Goal: Book appointment/travel/reservation

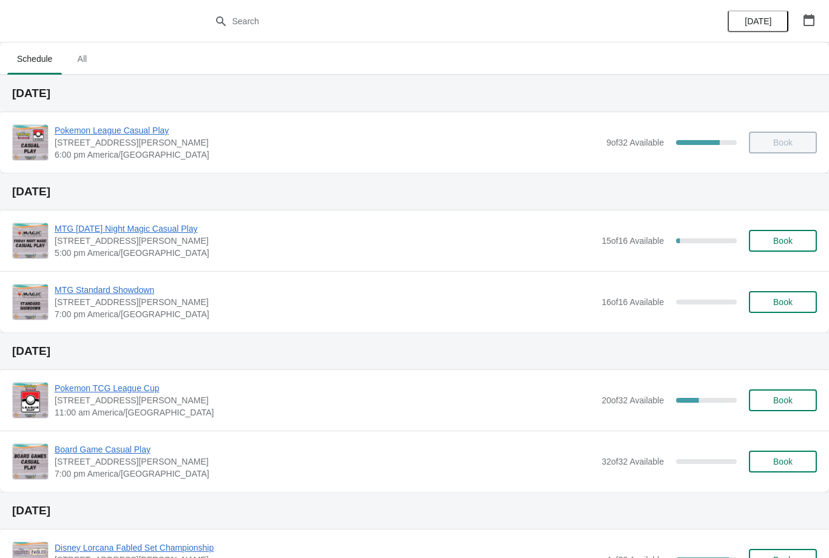
click at [808, 12] on button "button" at bounding box center [809, 20] width 22 height 22
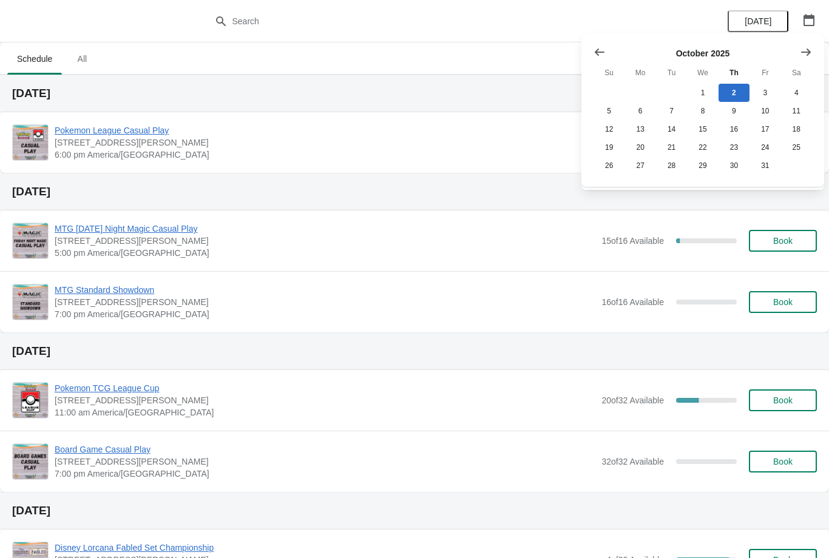
click at [807, 56] on icon "Show next month, November 2025" at bounding box center [806, 52] width 12 height 12
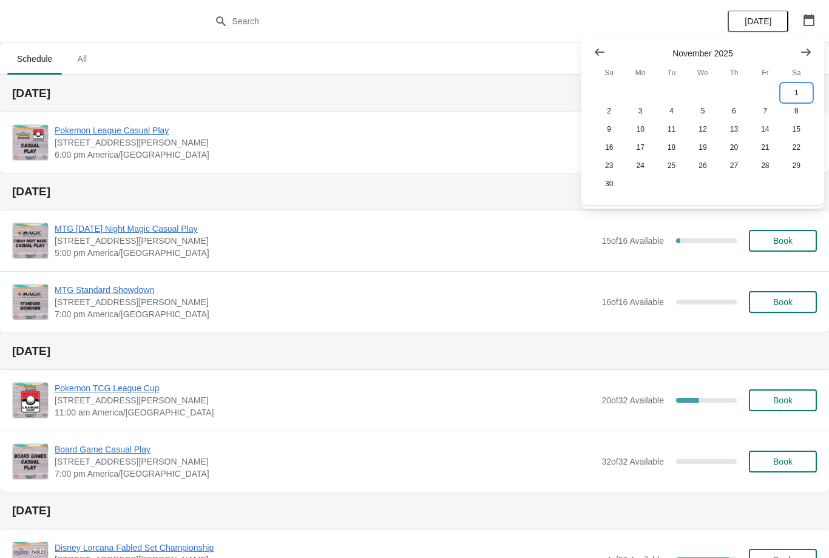
click at [797, 87] on button "1" at bounding box center [796, 93] width 31 height 18
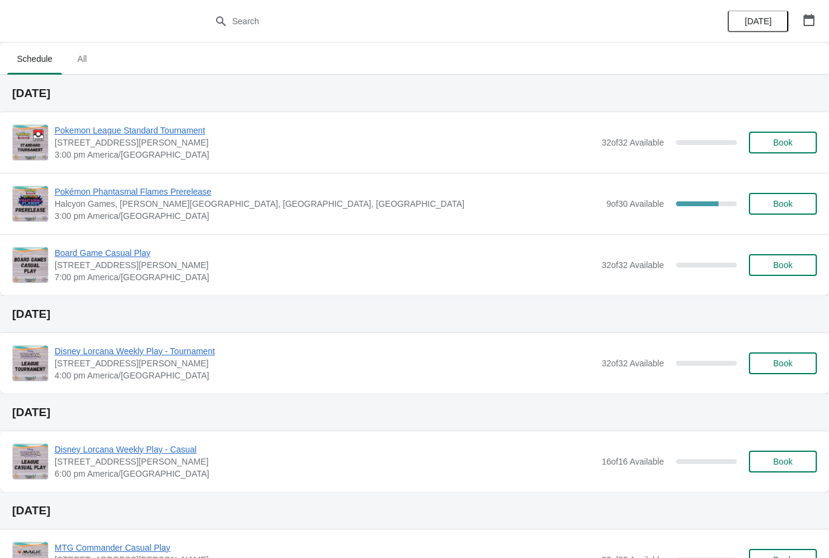
click at [781, 206] on span "Book" at bounding box center [782, 204] width 19 height 10
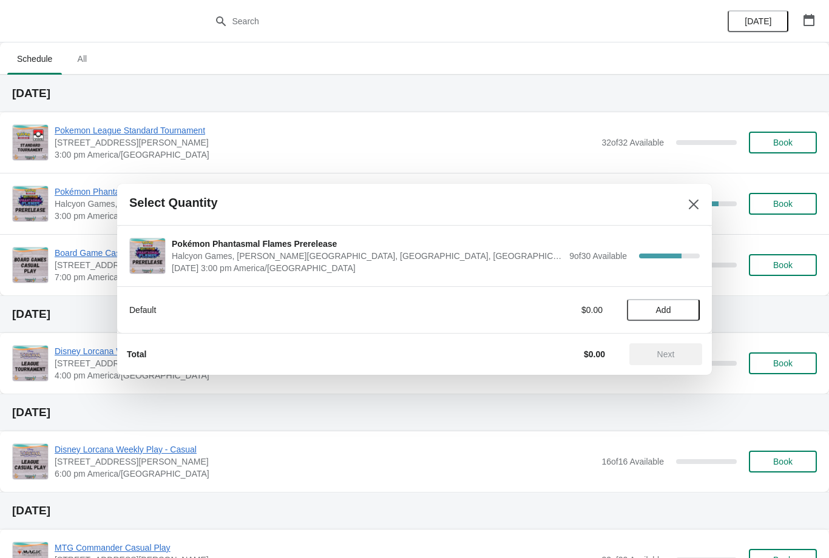
click at [670, 303] on button "Add" at bounding box center [663, 310] width 73 height 22
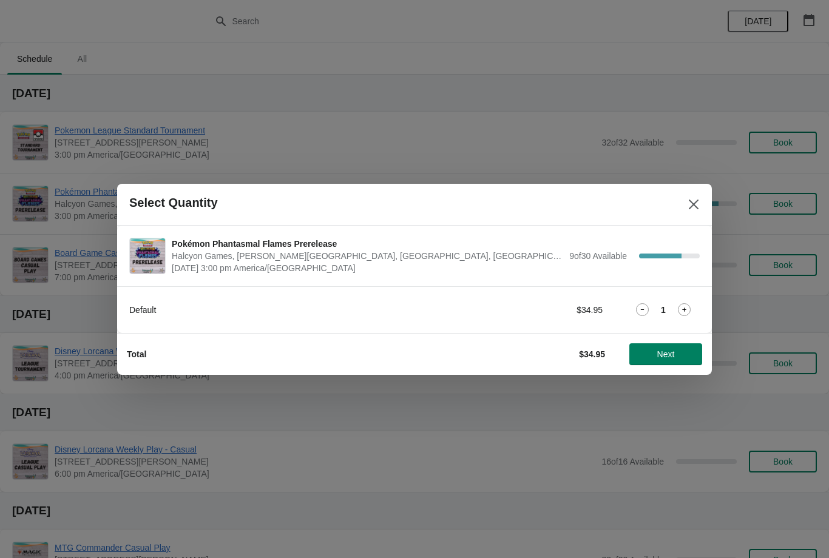
click at [686, 305] on icon at bounding box center [684, 309] width 13 height 13
click at [682, 360] on button "Next" at bounding box center [665, 354] width 73 height 22
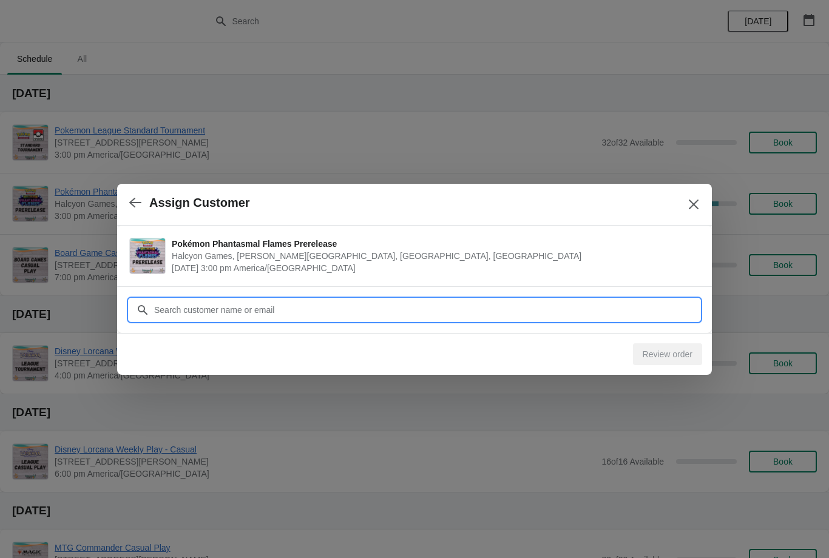
click at [371, 308] on input "Customer" at bounding box center [427, 310] width 546 height 22
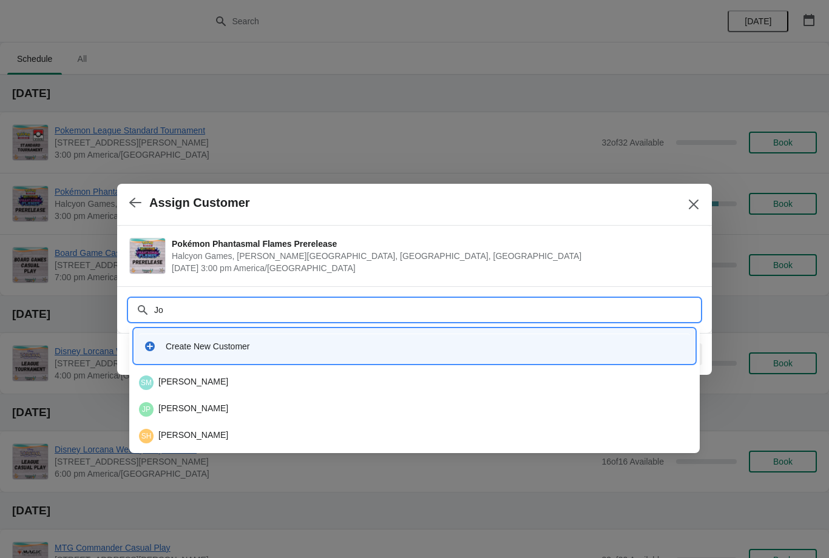
type input "J"
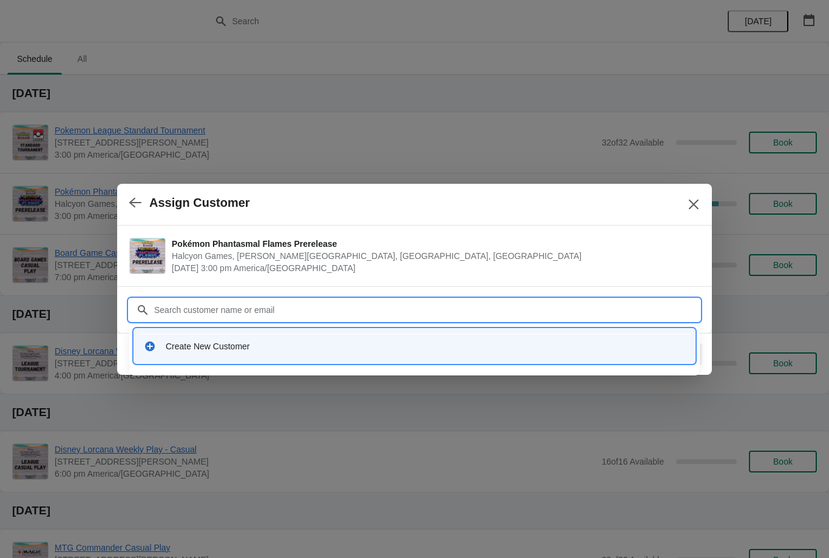
type input "J"
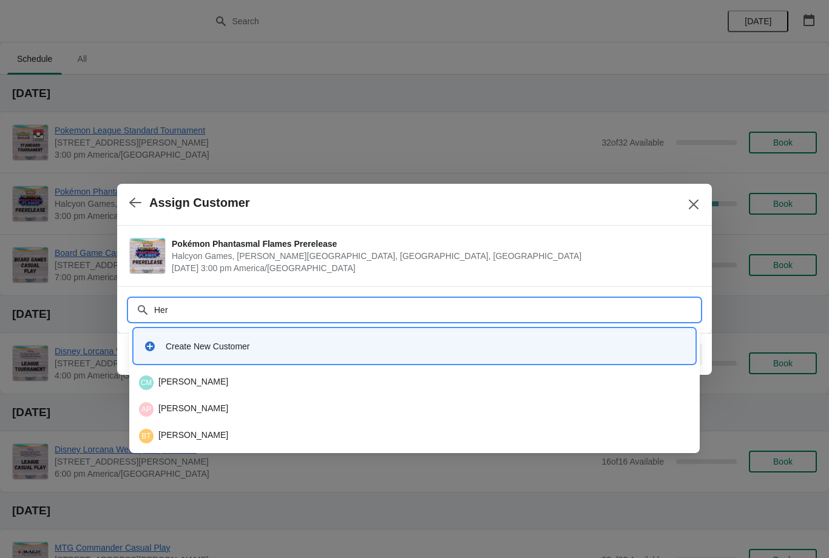
type input "Hers"
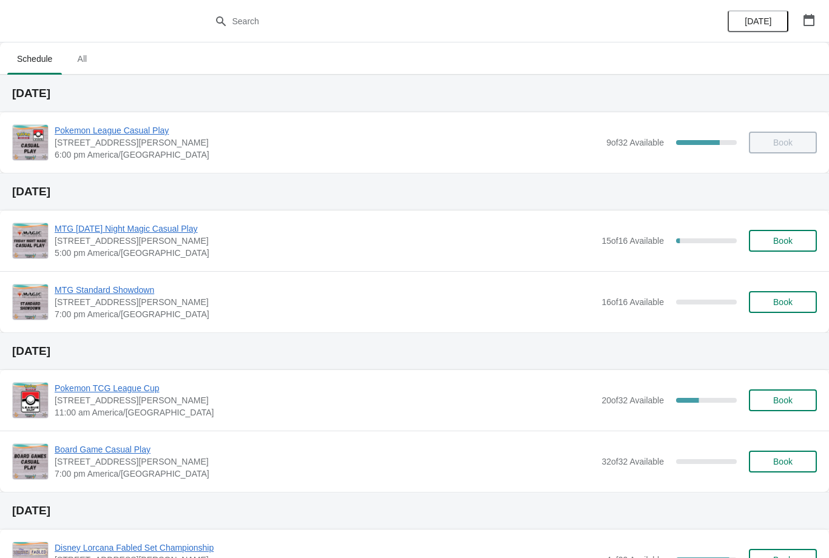
click at [812, 18] on icon "button" at bounding box center [809, 20] width 11 height 12
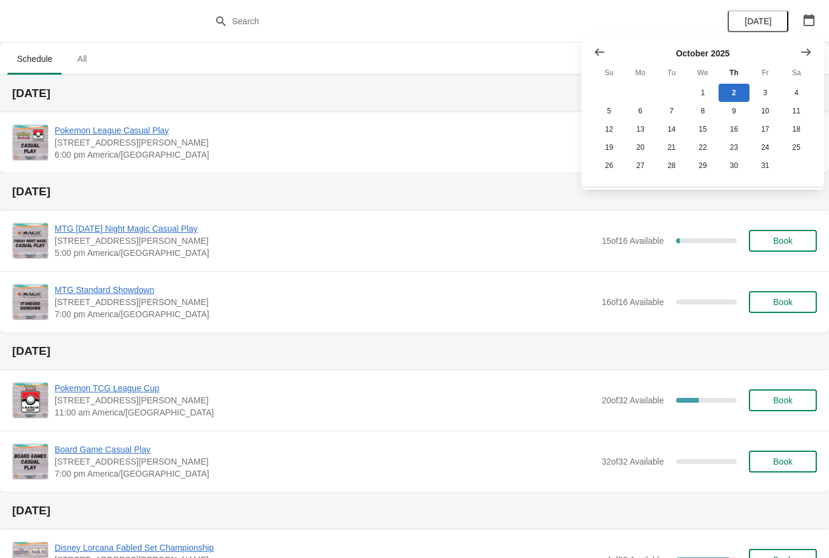
click at [814, 51] on button "Show next month, November 2025" at bounding box center [806, 52] width 22 height 22
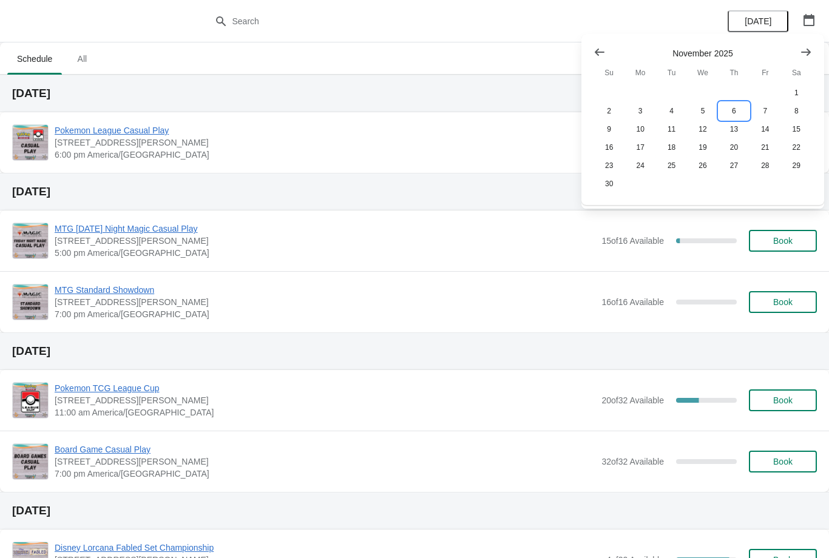
click at [736, 106] on button "6" at bounding box center [734, 111] width 31 height 18
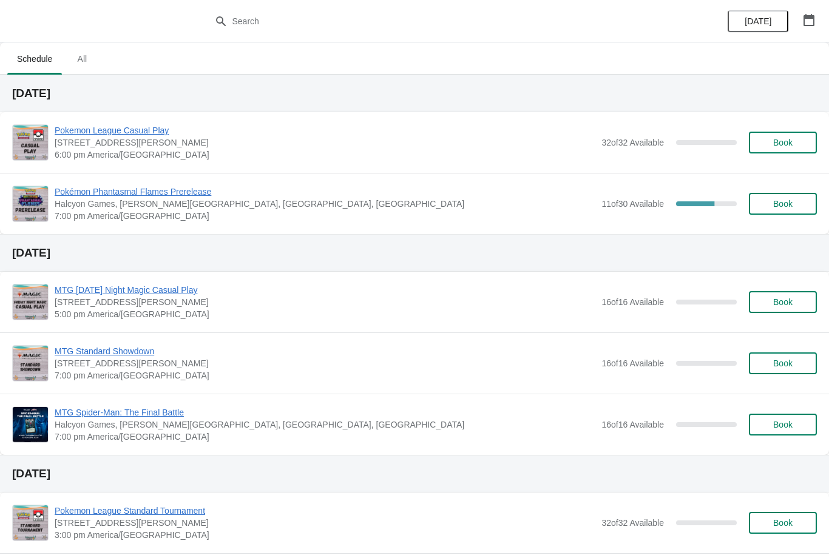
click at [779, 199] on span "Book" at bounding box center [782, 204] width 19 height 10
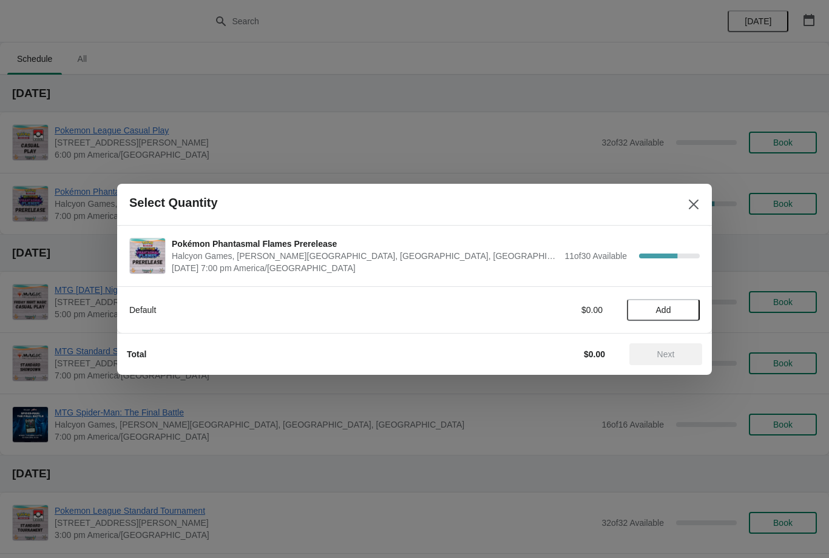
click at [673, 303] on button "Add" at bounding box center [663, 310] width 73 height 22
click at [694, 305] on div "1" at bounding box center [663, 309] width 73 height 13
click at [684, 308] on icon at bounding box center [684, 309] width 13 height 13
click at [677, 357] on span "Next" at bounding box center [665, 355] width 53 height 10
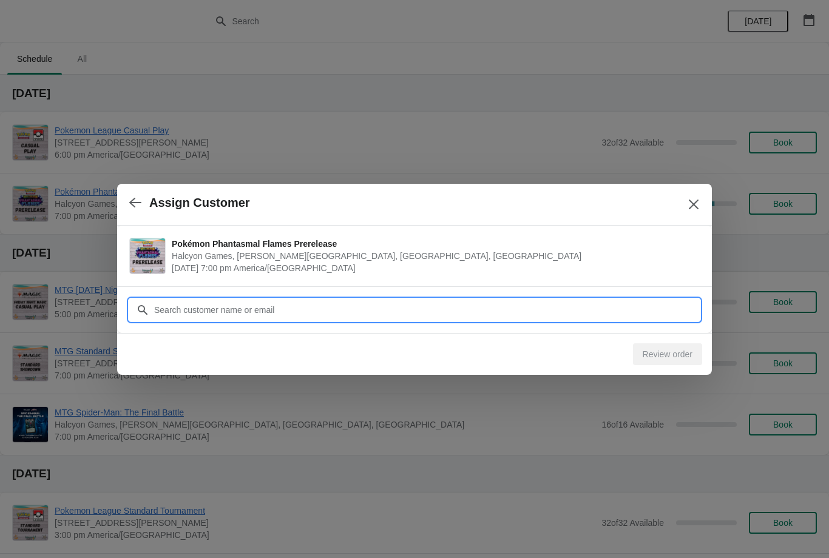
click at [289, 308] on input "Customer" at bounding box center [427, 310] width 546 height 22
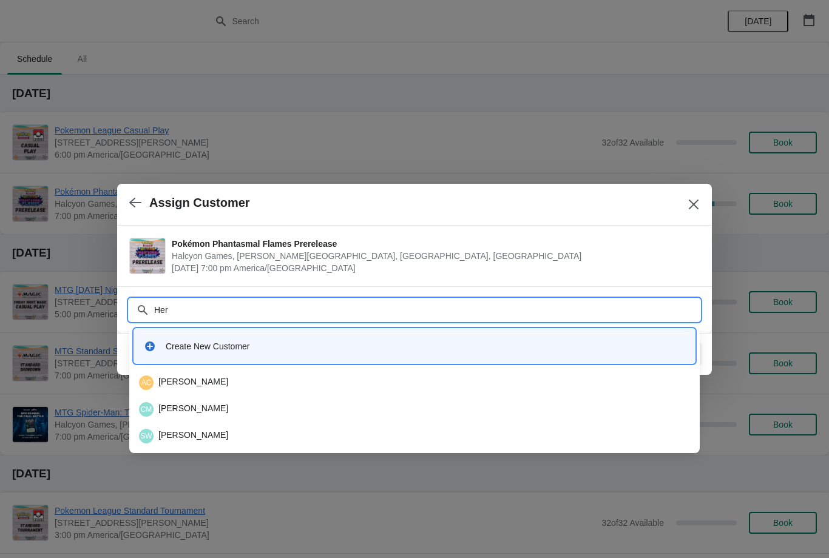
type input "Hern"
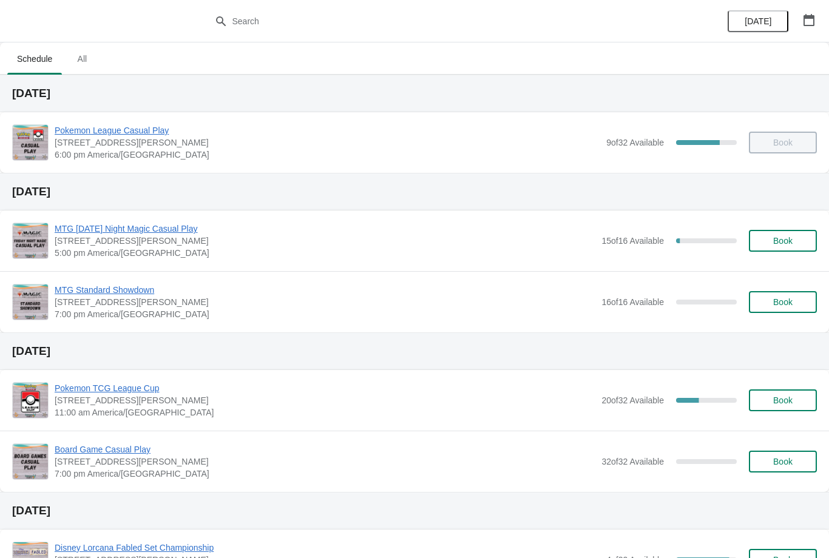
click at [814, 4] on div "[DATE]" at bounding box center [771, 21] width 115 height 42
click at [815, 3] on div "[DATE]" at bounding box center [771, 21] width 115 height 42
click at [808, 18] on icon "button" at bounding box center [809, 20] width 11 height 12
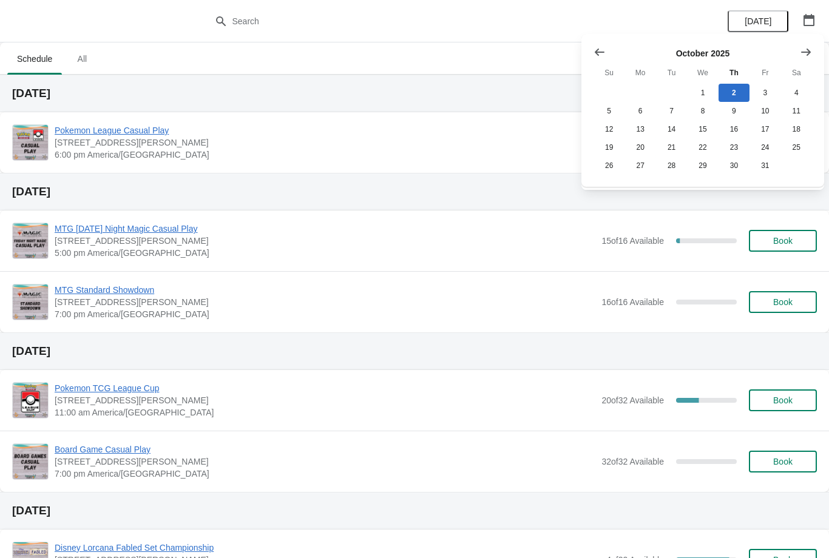
click at [810, 41] on button "Show next month, November 2025" at bounding box center [806, 52] width 22 height 22
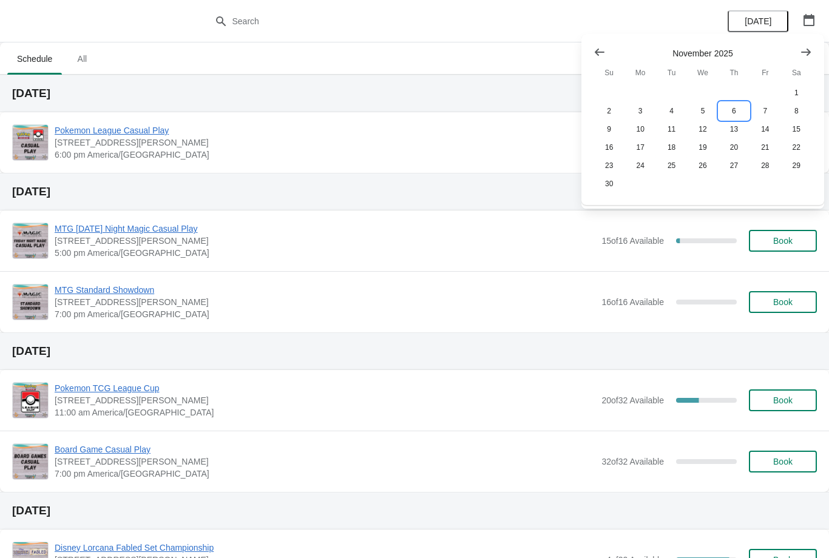
click at [735, 112] on button "6" at bounding box center [734, 111] width 31 height 18
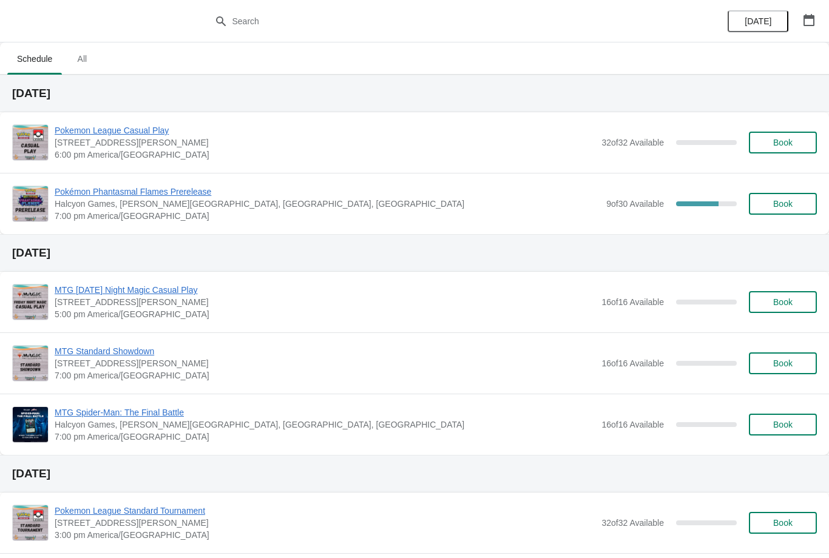
click at [186, 190] on span "Pokémon Phantasmal Flames Prerelease" at bounding box center [328, 192] width 546 height 12
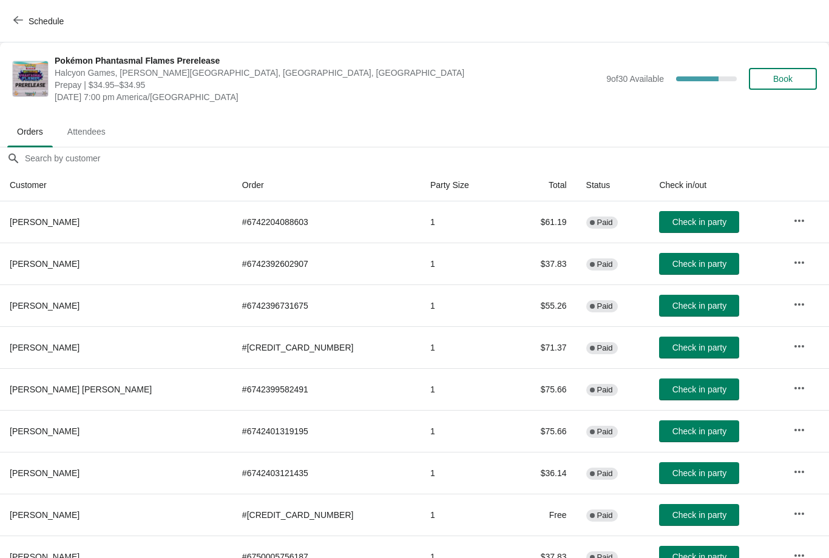
click at [8, 23] on button "Schedule" at bounding box center [39, 21] width 67 height 22
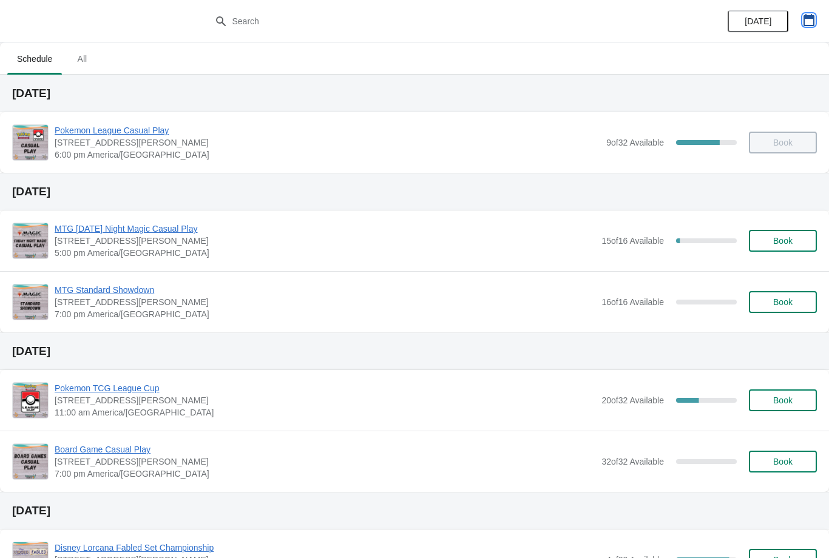
click at [808, 16] on icon "button" at bounding box center [809, 20] width 11 height 12
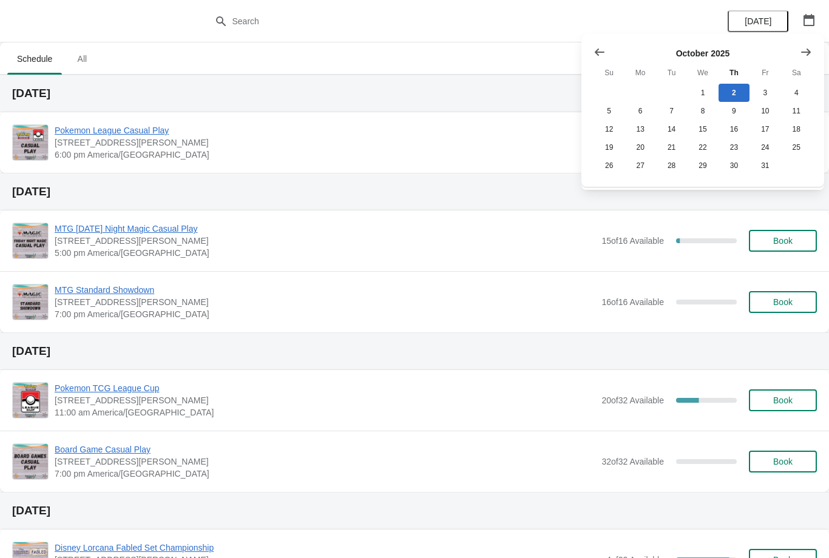
click at [810, 46] on icon "Show next month, November 2025" at bounding box center [806, 52] width 12 height 12
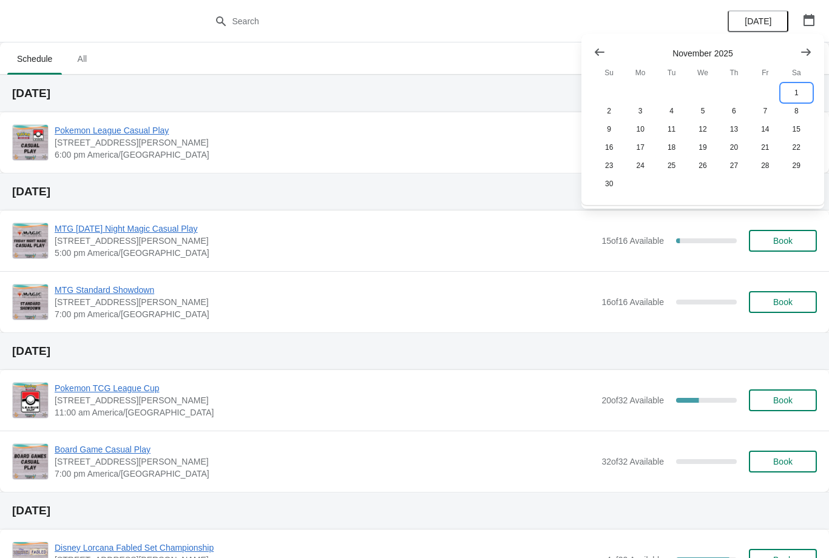
click at [799, 84] on button "1" at bounding box center [796, 93] width 31 height 18
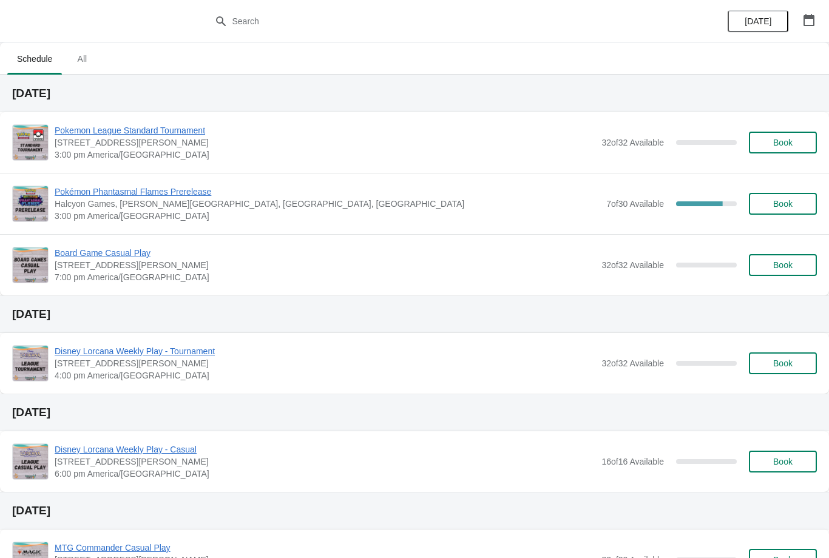
click at [813, 14] on icon "button" at bounding box center [809, 20] width 12 height 12
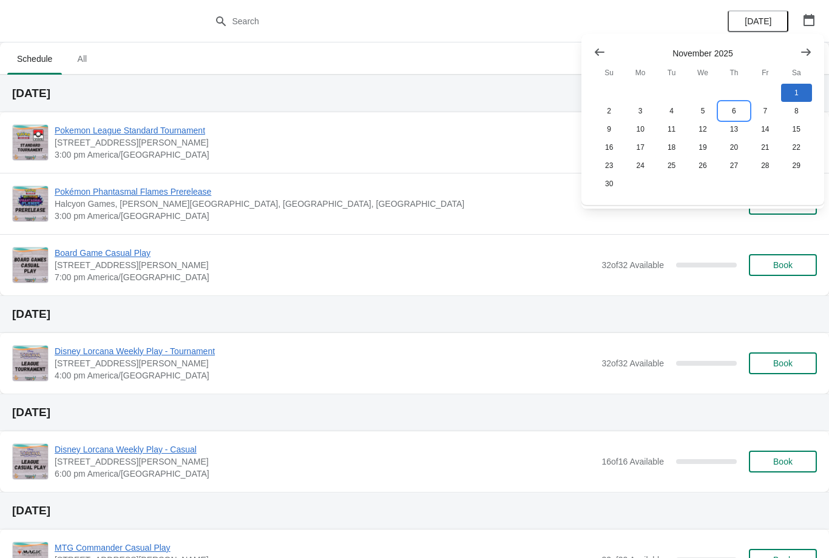
click at [744, 105] on button "6" at bounding box center [734, 111] width 31 height 18
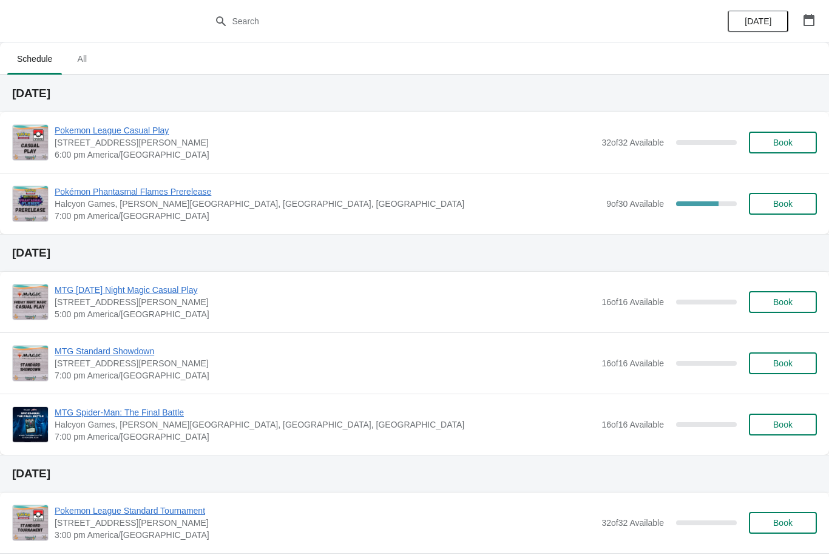
click at [808, 11] on button "button" at bounding box center [809, 20] width 22 height 22
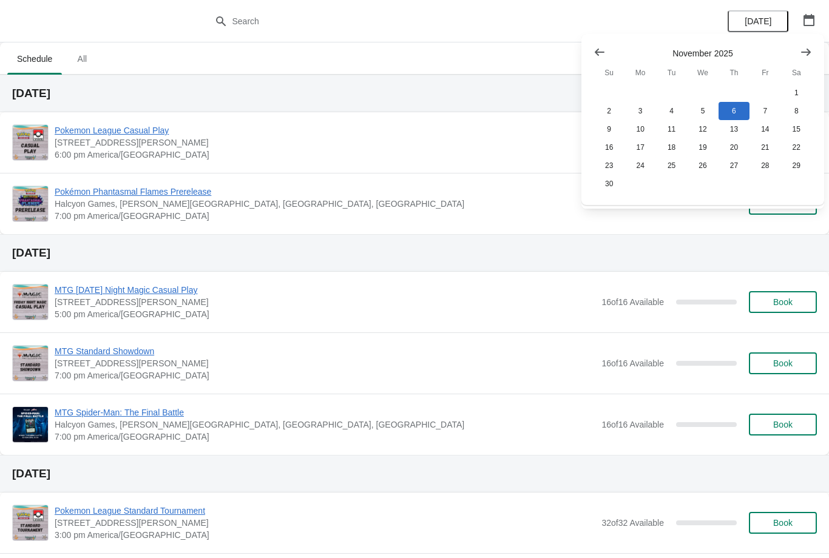
click at [798, 81] on th "Sa" at bounding box center [796, 73] width 31 height 22
click at [787, 86] on button "1" at bounding box center [796, 93] width 31 height 18
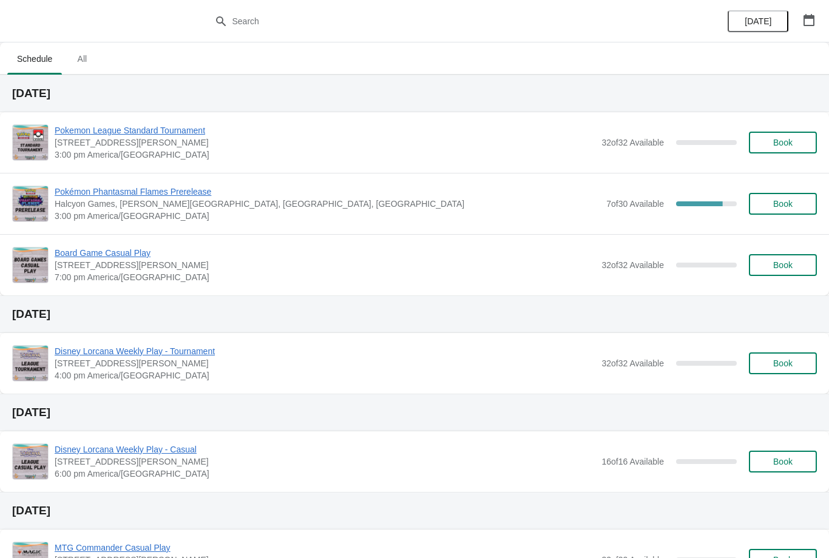
click at [813, 13] on button "button" at bounding box center [809, 20] width 22 height 22
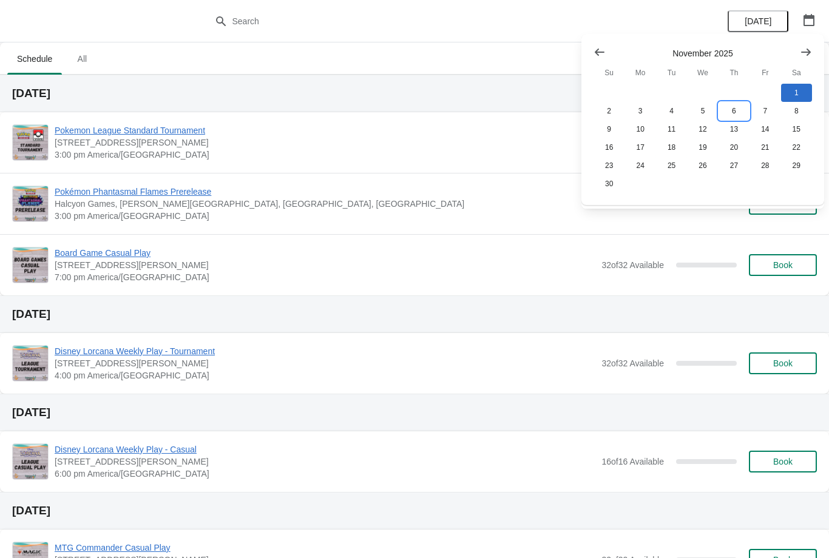
click at [742, 110] on button "6" at bounding box center [734, 111] width 31 height 18
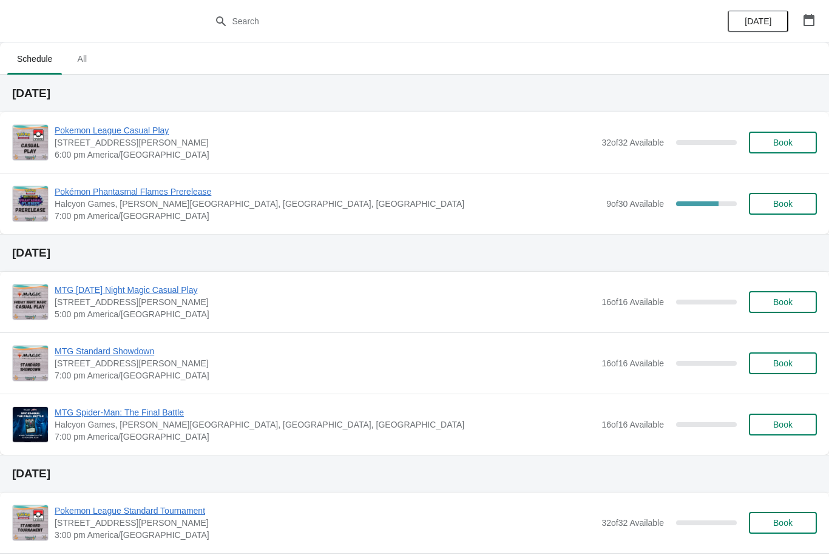
click at [811, 24] on icon "button" at bounding box center [809, 20] width 12 height 12
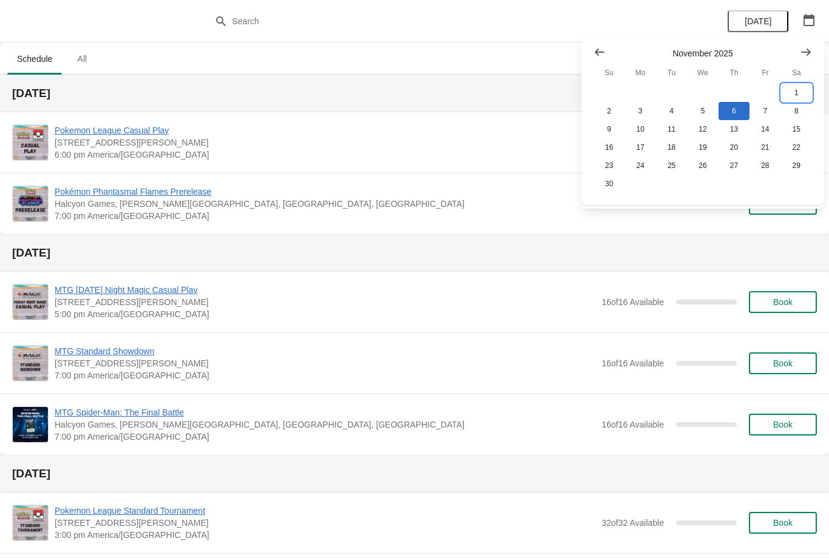
click at [794, 84] on button "1" at bounding box center [796, 93] width 31 height 18
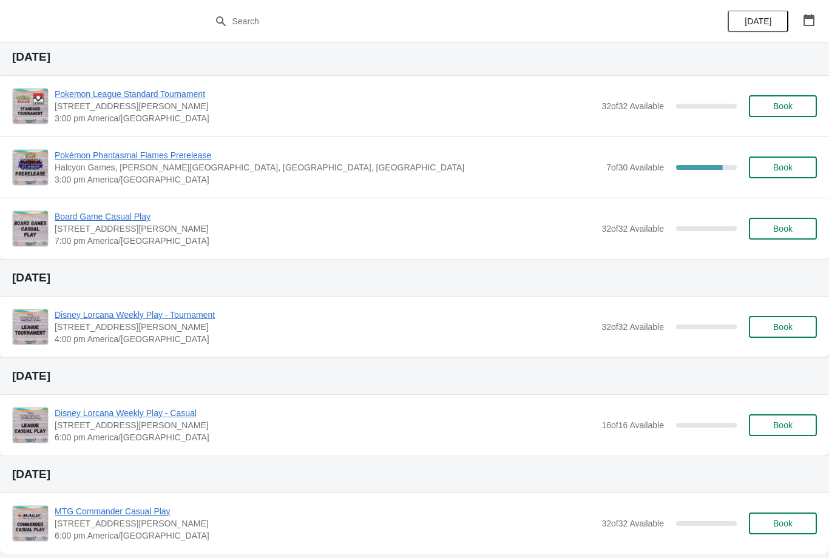
scroll to position [30, 0]
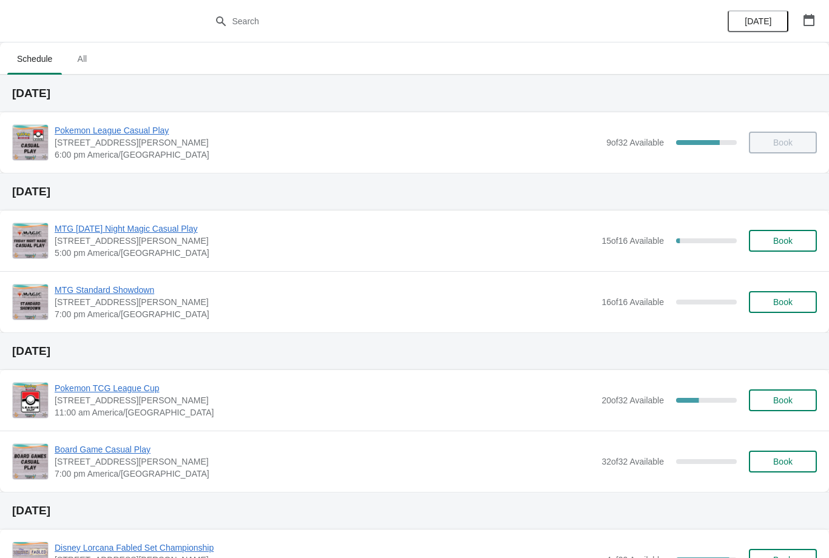
click at [816, 10] on button "button" at bounding box center [809, 20] width 22 height 22
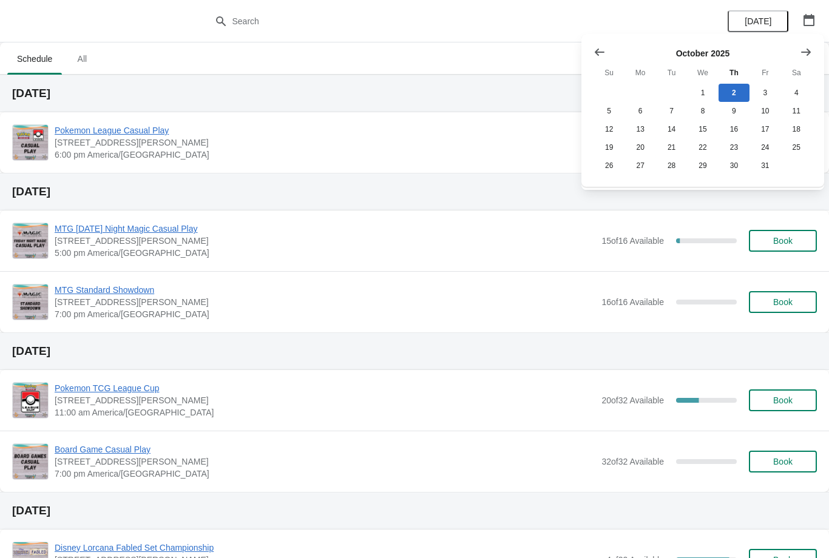
click at [807, 46] on icon "Show next month, November 2025" at bounding box center [806, 52] width 12 height 12
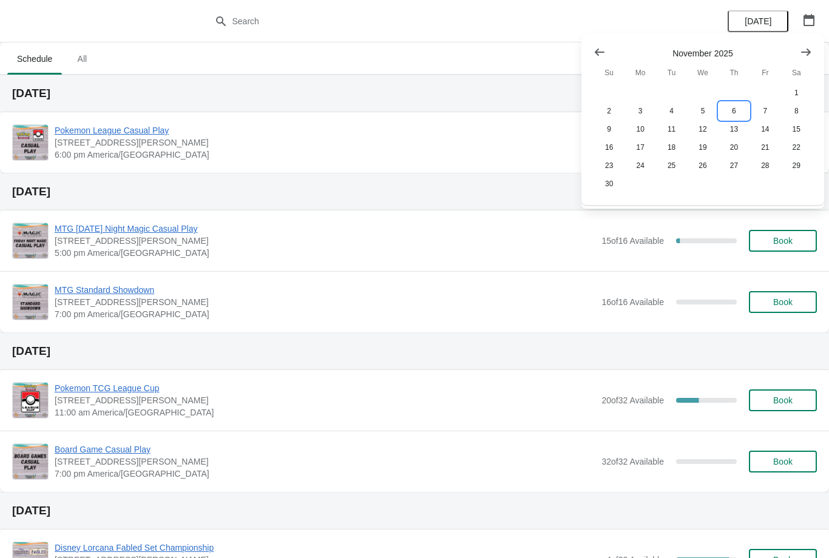
click at [735, 107] on button "6" at bounding box center [734, 111] width 31 height 18
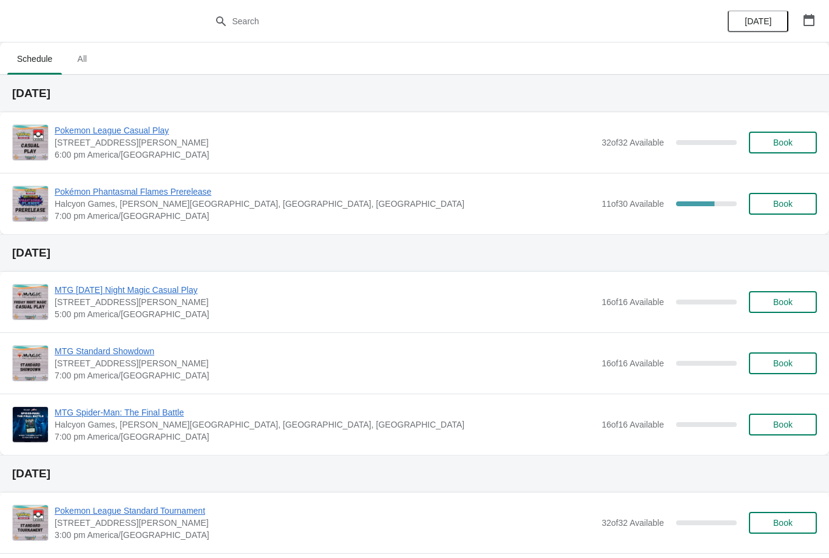
click at [186, 190] on span "Pokémon Phantasmal Flames Prerelease" at bounding box center [325, 192] width 541 height 12
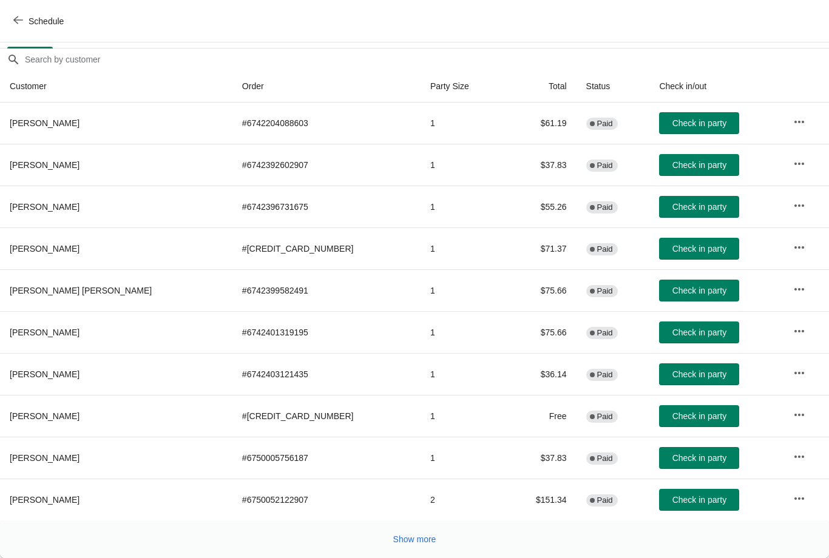
scroll to position [99, 0]
click at [422, 538] on span "Show more" at bounding box center [414, 540] width 43 height 10
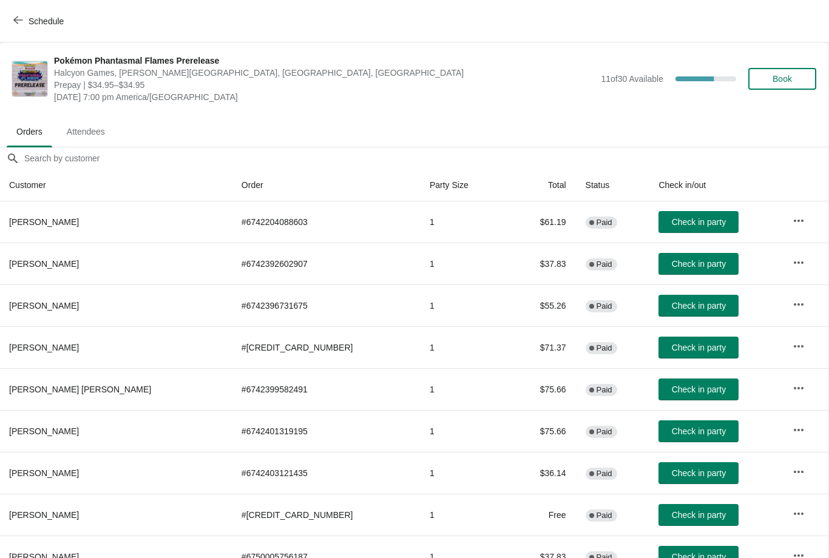
scroll to position [0, 1]
click at [18, 17] on icon "button" at bounding box center [18, 20] width 10 height 8
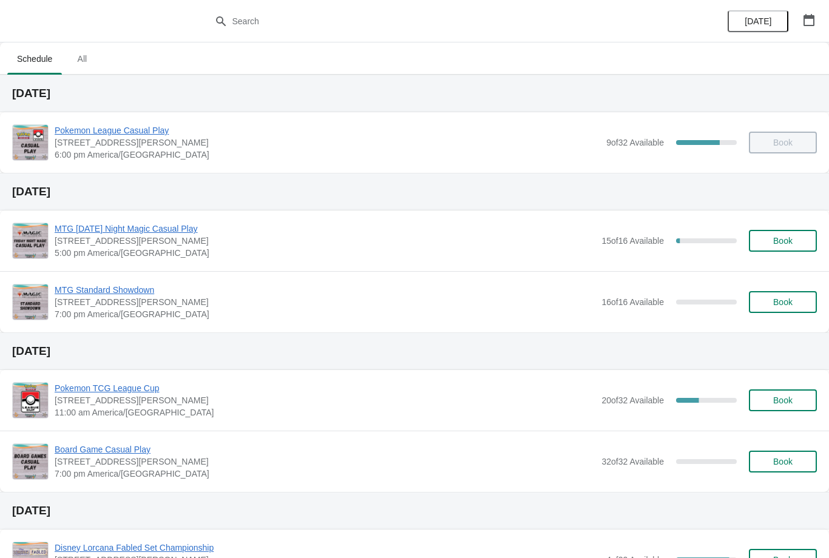
click at [804, 17] on icon "button" at bounding box center [809, 20] width 11 height 12
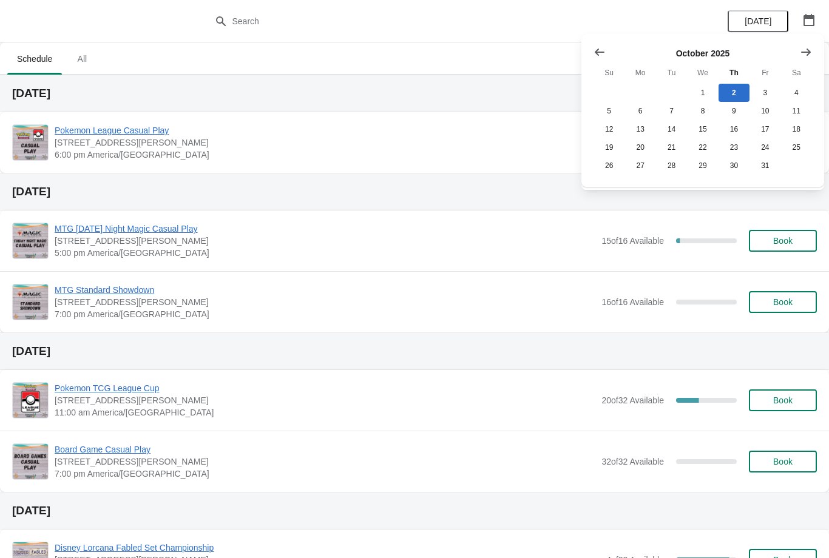
click at [802, 49] on icon "Show next month, November 2025" at bounding box center [806, 52] width 12 height 12
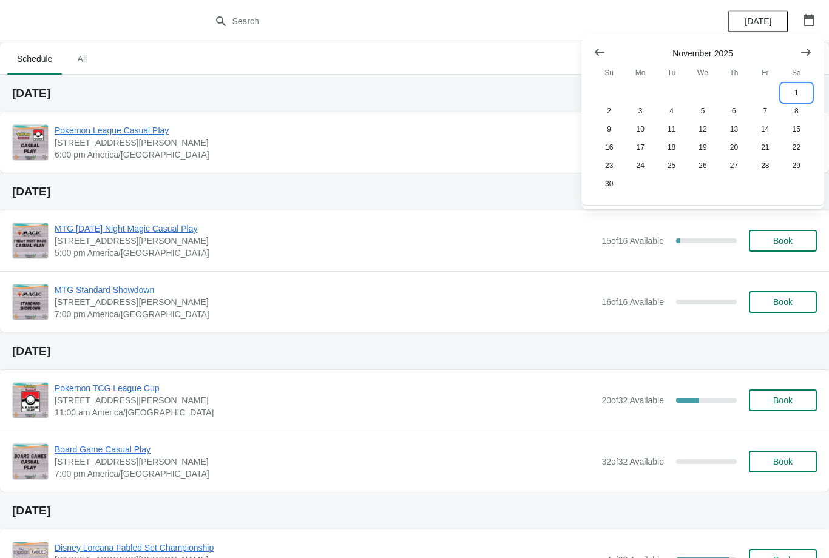
click at [796, 90] on button "1" at bounding box center [796, 93] width 31 height 18
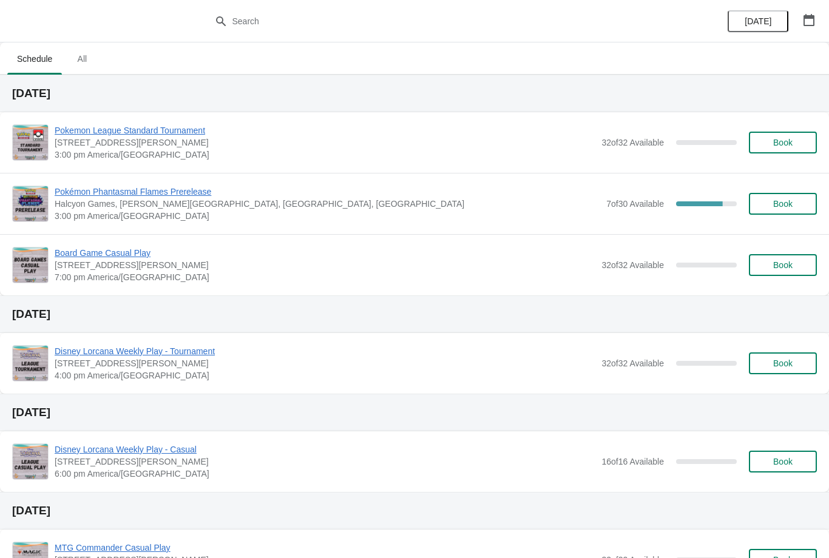
click at [183, 189] on span "Pokémon Phantasmal Flames Prerelease" at bounding box center [328, 192] width 546 height 12
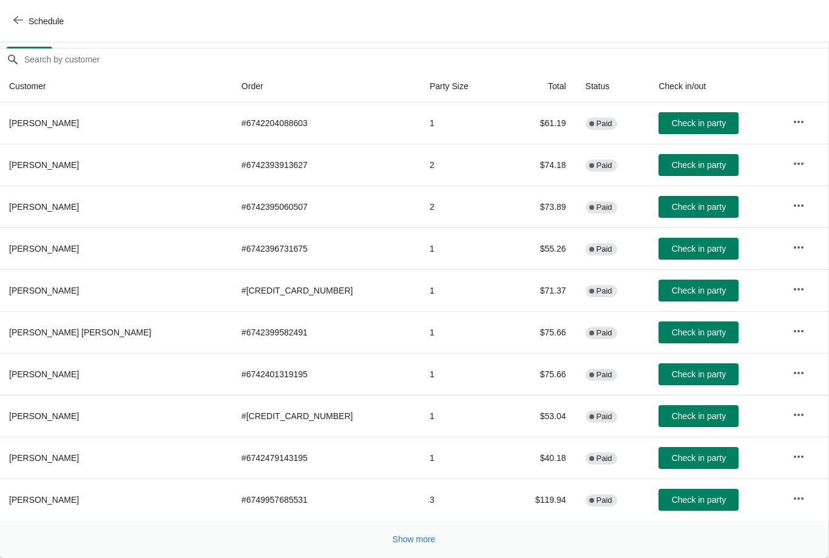
scroll to position [99, 1]
click at [407, 537] on span "Show more" at bounding box center [414, 540] width 43 height 10
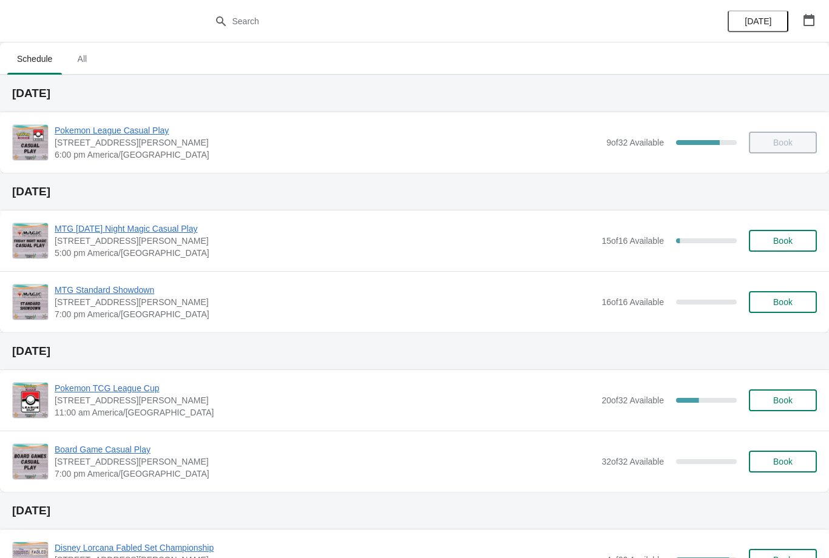
click at [820, 10] on div "[DATE]" at bounding box center [771, 21] width 115 height 42
click at [806, 6] on div "[DATE]" at bounding box center [771, 21] width 115 height 42
click at [814, 18] on icon "button" at bounding box center [809, 20] width 12 height 12
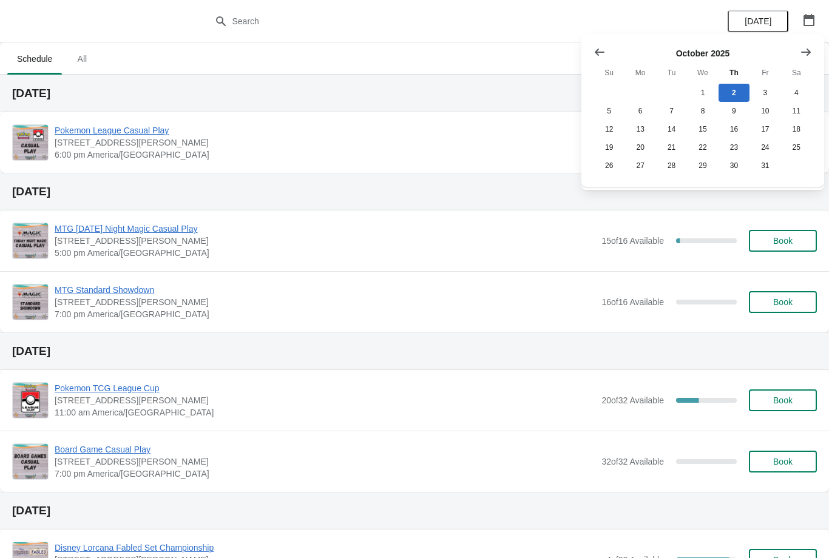
click at [814, 46] on button "Show next month, November 2025" at bounding box center [806, 52] width 22 height 22
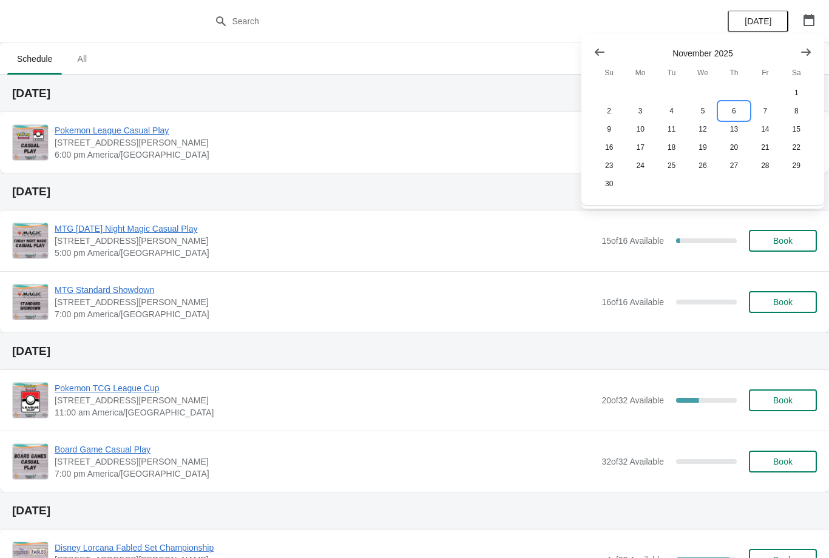
click at [739, 103] on button "6" at bounding box center [734, 111] width 31 height 18
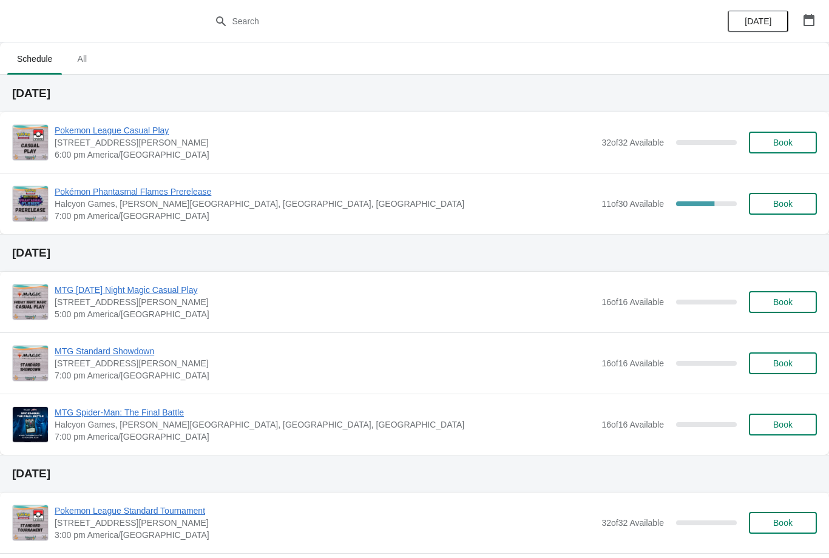
click at [178, 192] on span "Pokémon Phantasmal Flames Prerelease" at bounding box center [325, 192] width 541 height 12
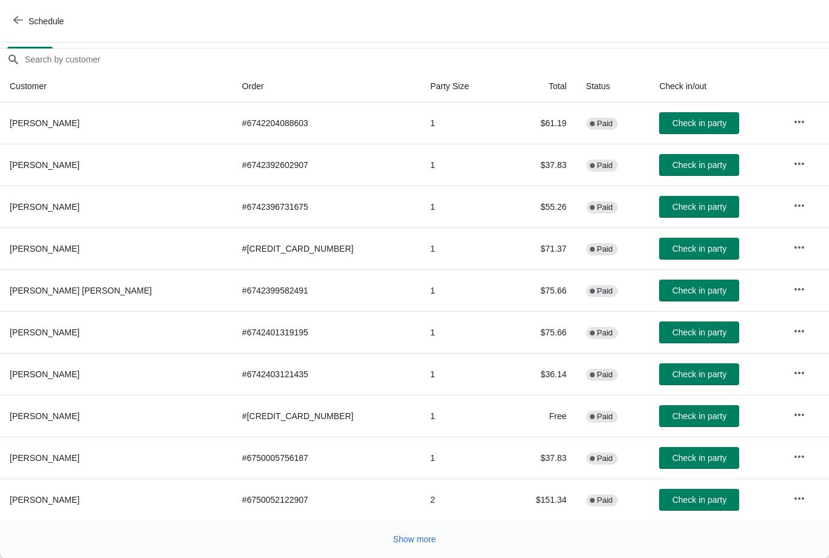
scroll to position [99, 0]
click at [406, 536] on span "Show more" at bounding box center [414, 540] width 43 height 10
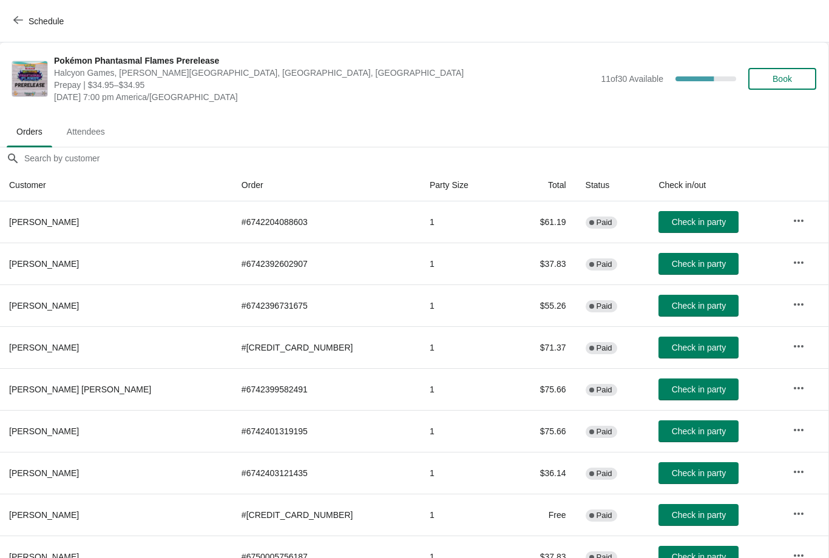
scroll to position [0, 1]
click at [18, 18] on icon "button" at bounding box center [18, 20] width 10 height 10
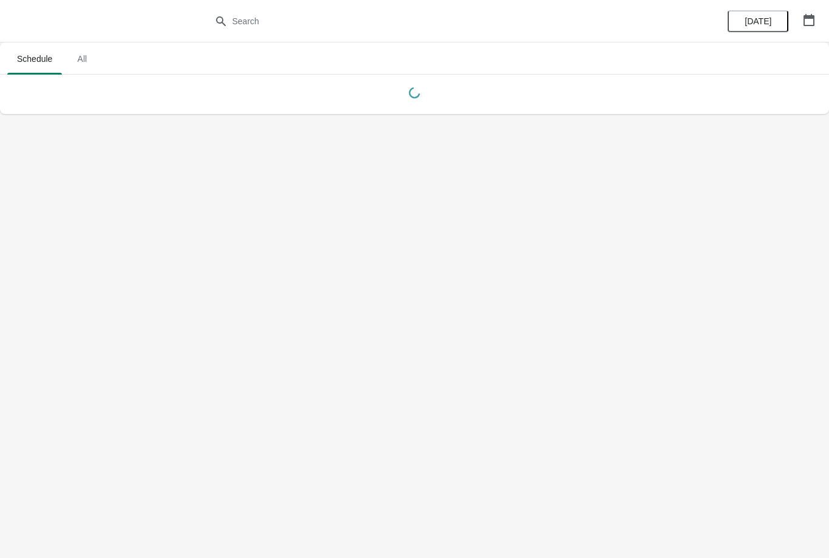
scroll to position [0, 0]
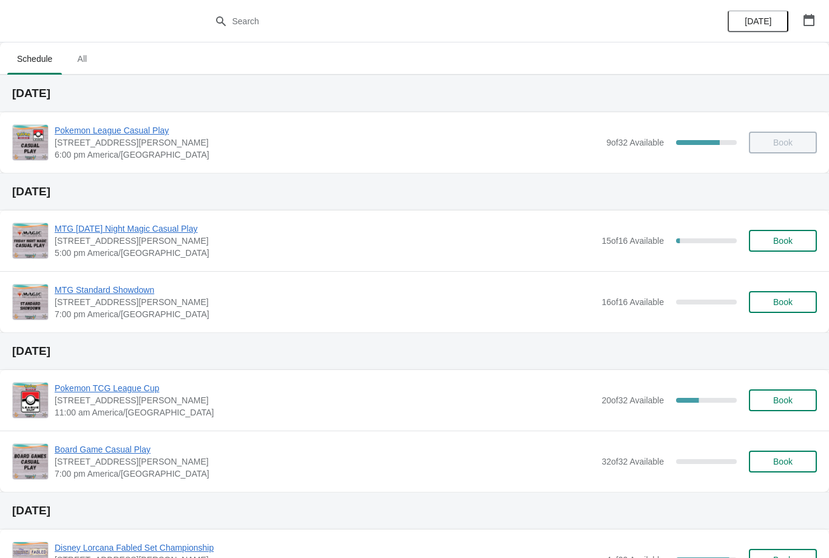
click at [811, 12] on button "button" at bounding box center [809, 20] width 22 height 22
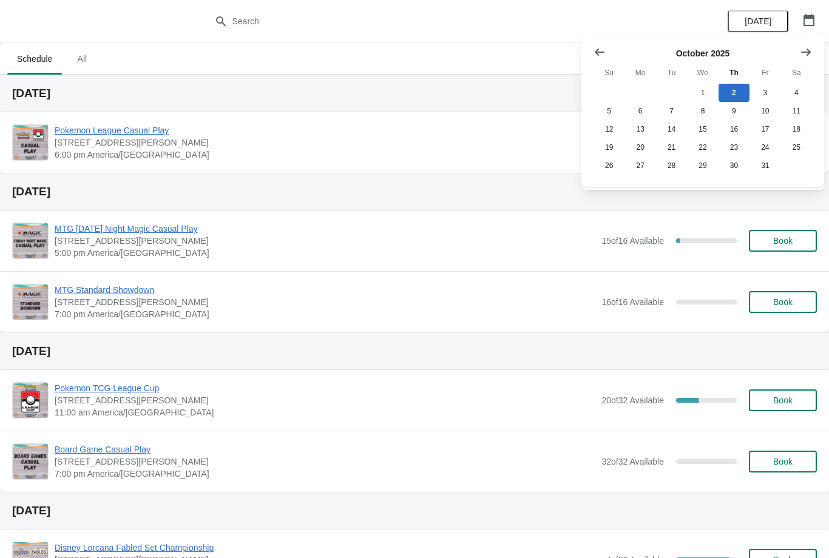
click at [808, 44] on button "Show next month, November 2025" at bounding box center [806, 52] width 22 height 22
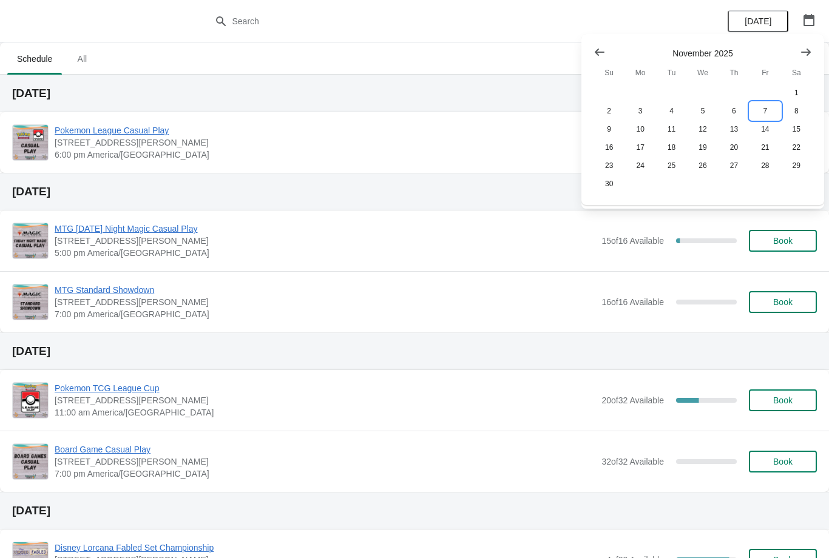
click at [766, 104] on button "7" at bounding box center [764, 111] width 31 height 18
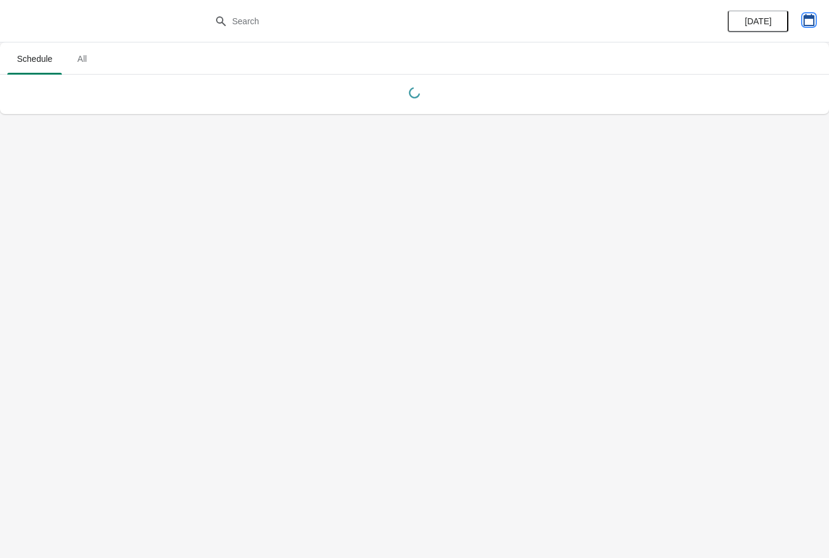
click at [813, 19] on icon "button" at bounding box center [809, 20] width 12 height 12
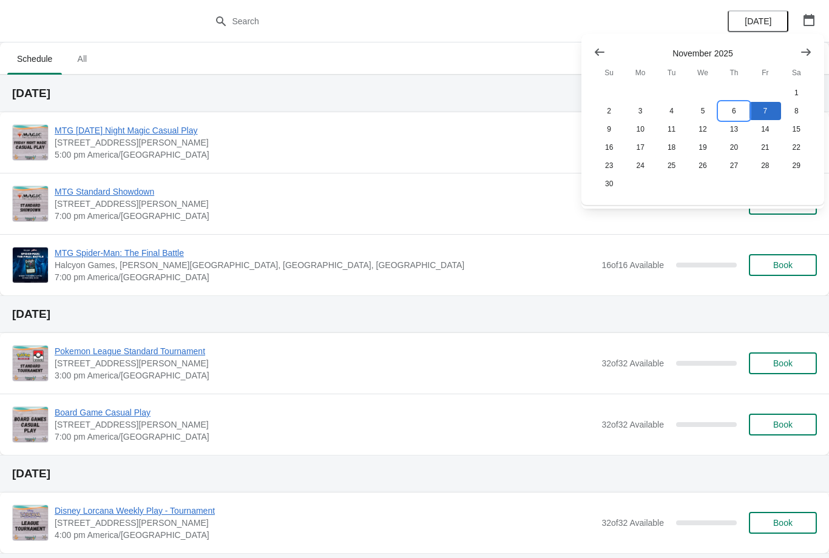
click at [741, 111] on button "6" at bounding box center [734, 111] width 31 height 18
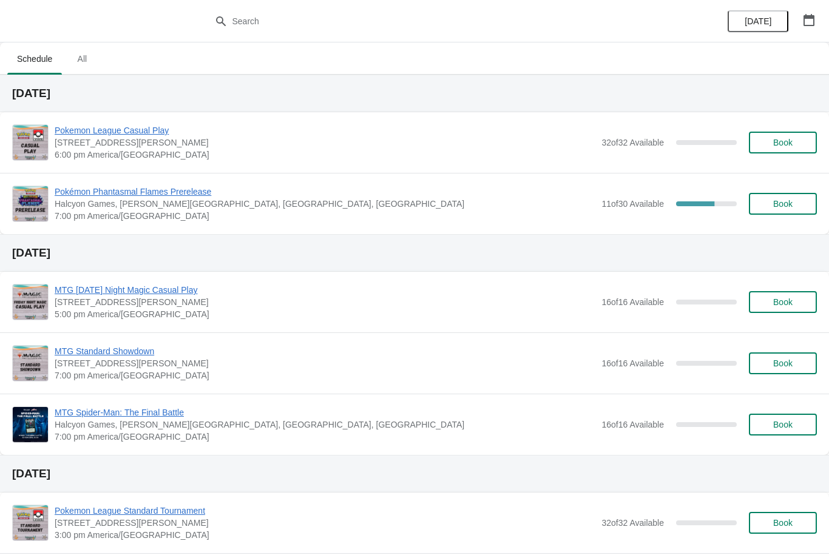
click at [791, 208] on span "Book" at bounding box center [782, 204] width 19 height 10
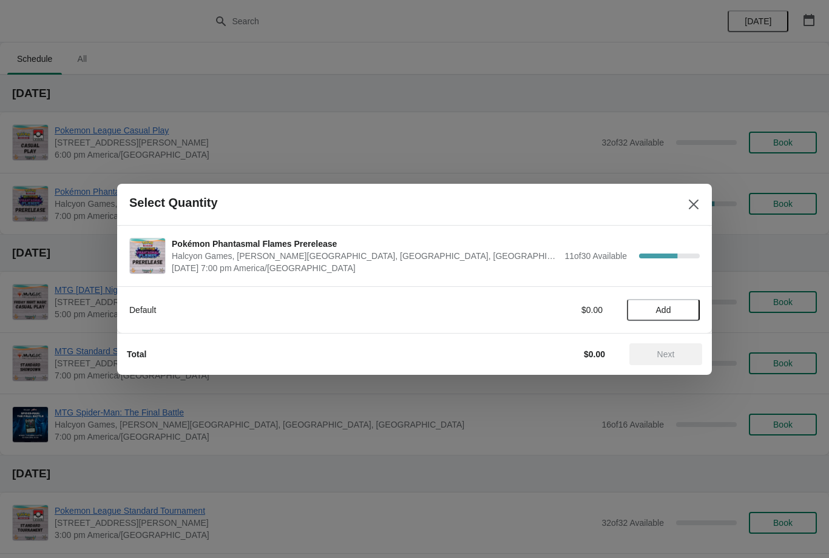
click at [683, 310] on span "Add" at bounding box center [663, 310] width 51 height 10
click at [680, 352] on span "Next" at bounding box center [665, 355] width 53 height 10
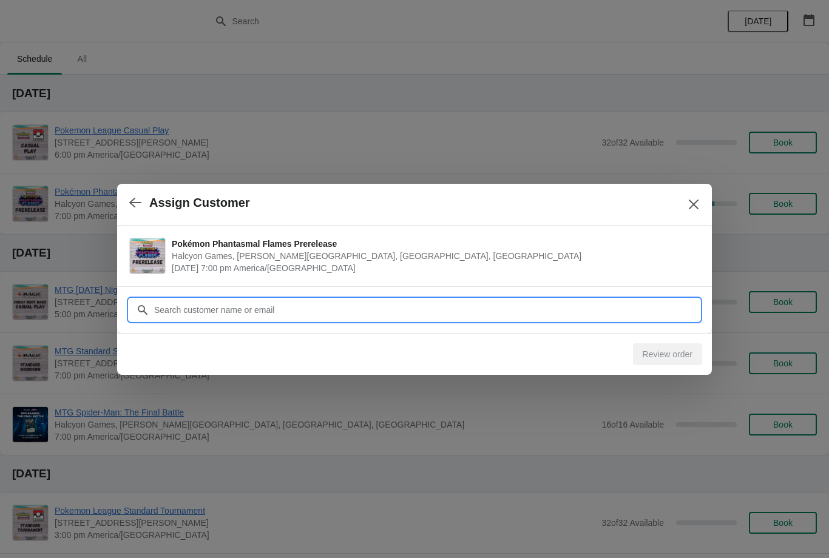
click at [597, 317] on input "Customer" at bounding box center [427, 310] width 546 height 22
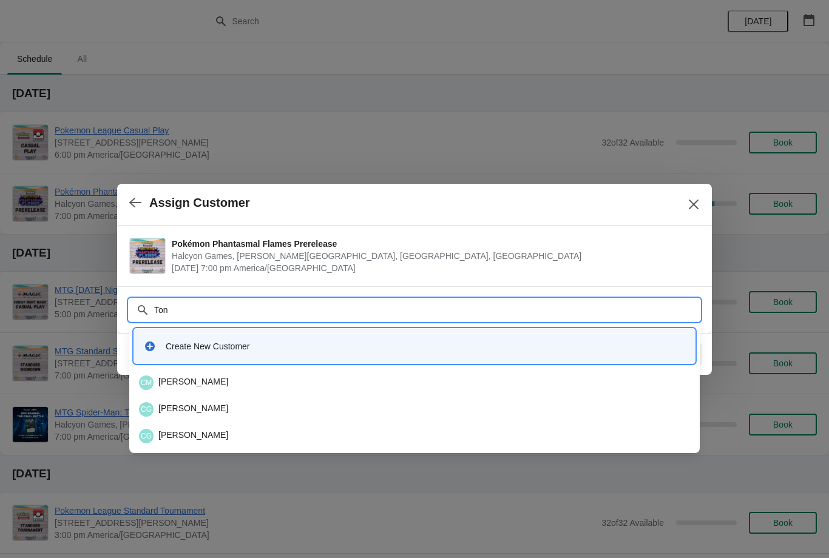
type input "[PERSON_NAME]"
